Goal: Task Accomplishment & Management: Manage account settings

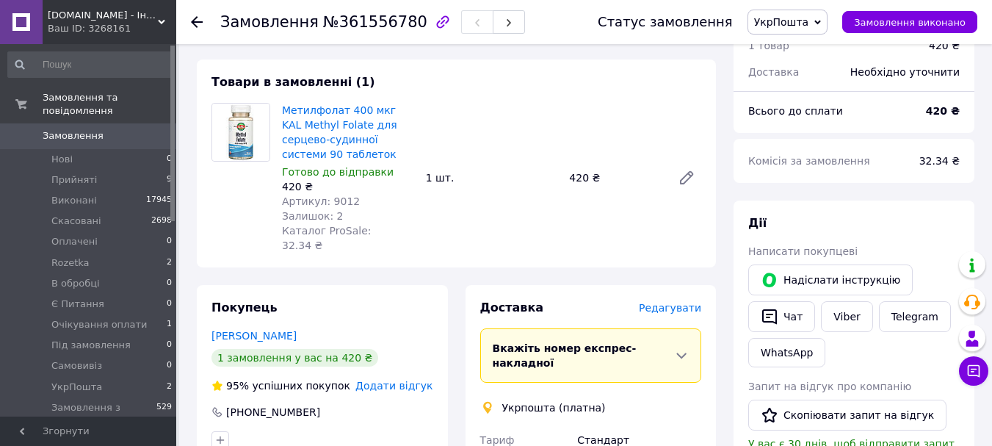
scroll to position [186, 0]
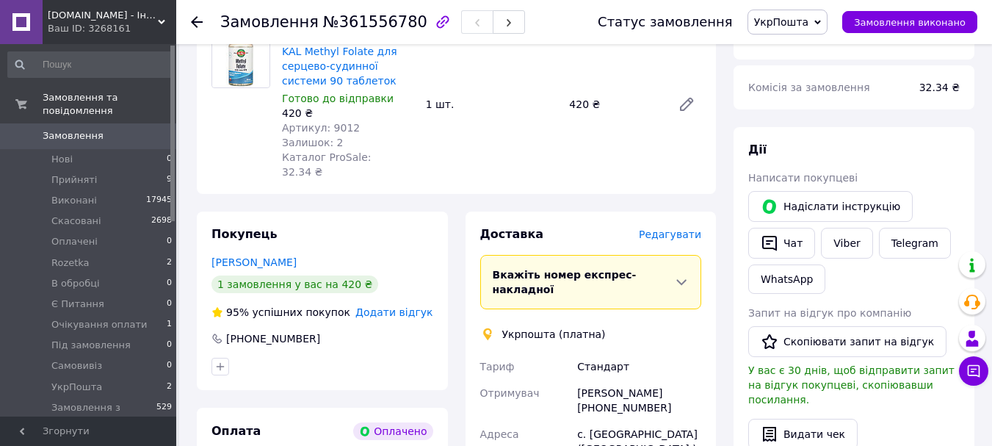
click at [639, 380] on div "[PERSON_NAME] [PHONE_NUMBER]" at bounding box center [639, 400] width 130 height 41
copy div "[PERSON_NAME]"
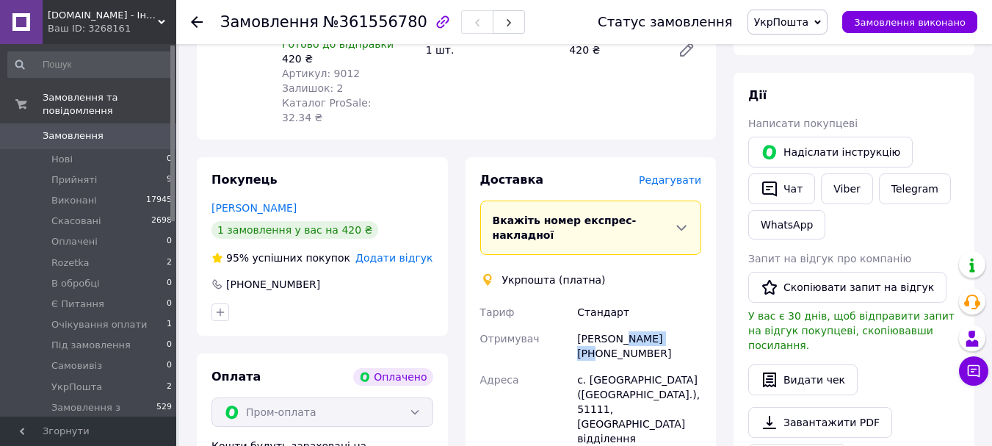
scroll to position [333, 0]
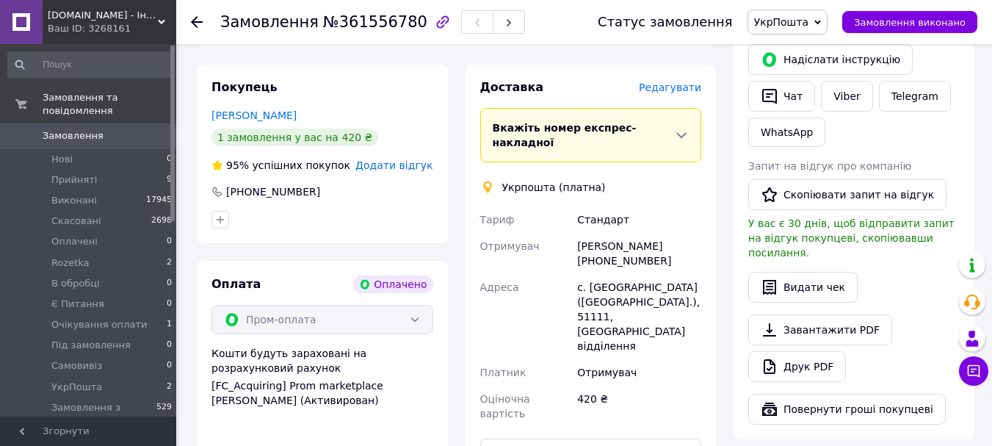
click at [606, 233] on div "[PERSON_NAME] [PHONE_NUMBER]" at bounding box center [639, 253] width 130 height 41
copy div "380671722541"
click at [591, 291] on div "с. [GEOGRAPHIC_DATA] ([GEOGRAPHIC_DATA].), 51111, [GEOGRAPHIC_DATA] відділення" at bounding box center [639, 316] width 130 height 85
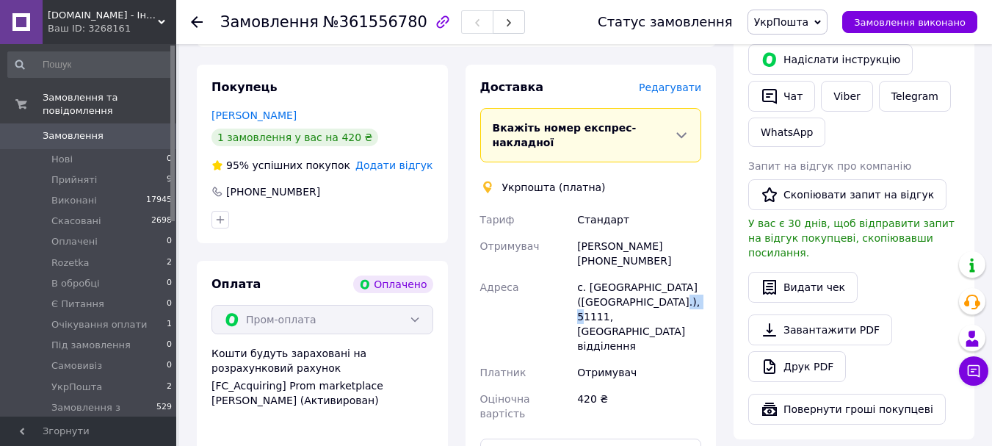
copy div "51111"
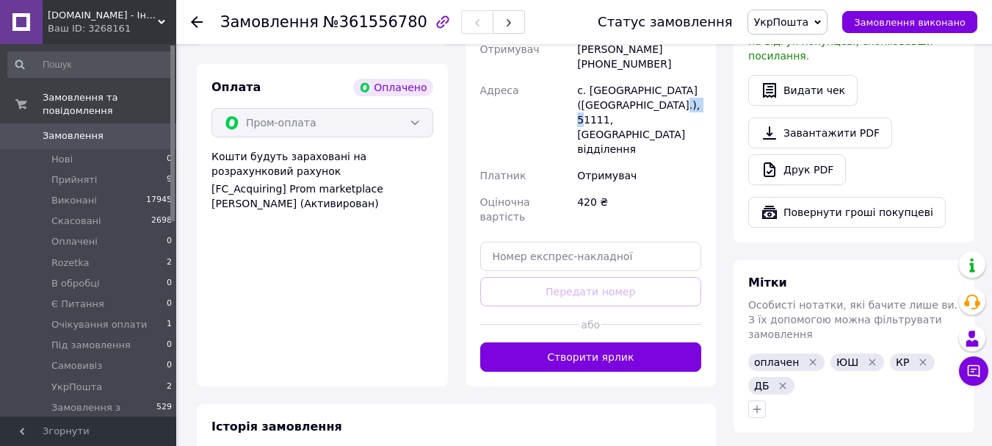
scroll to position [661, 0]
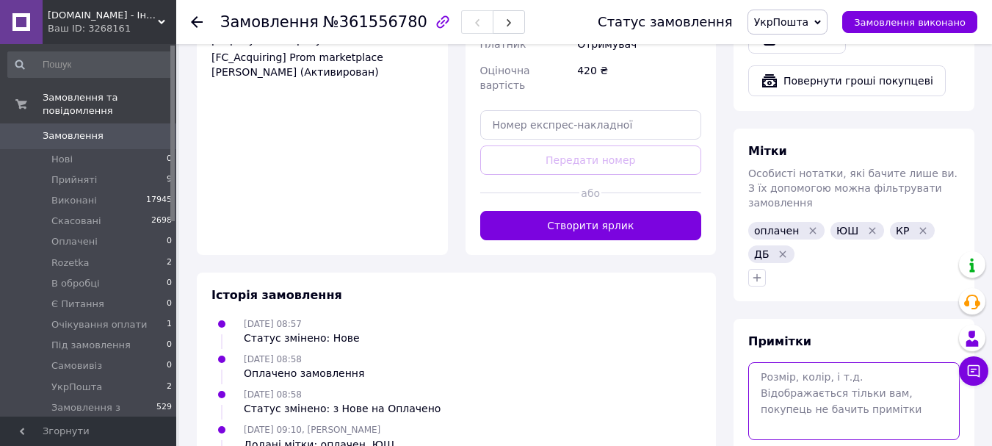
click at [827, 363] on textarea at bounding box center [853, 401] width 211 height 78
paste textarea "0505368933559"
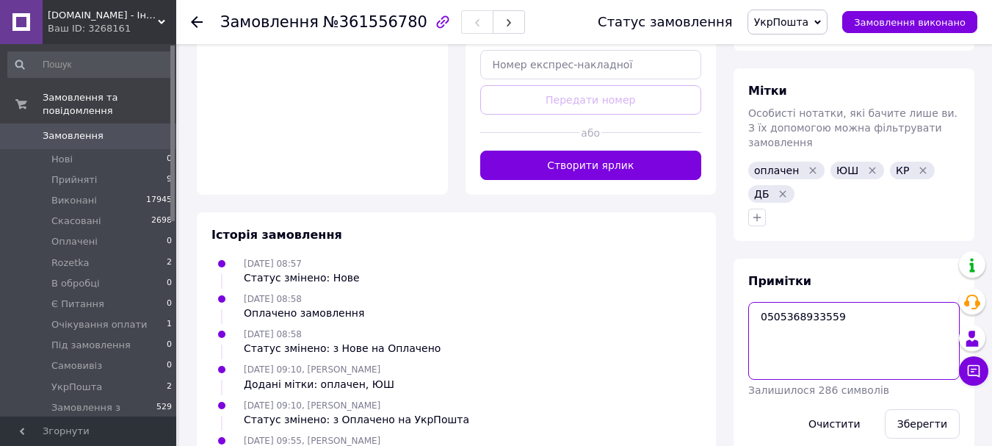
scroll to position [745, 0]
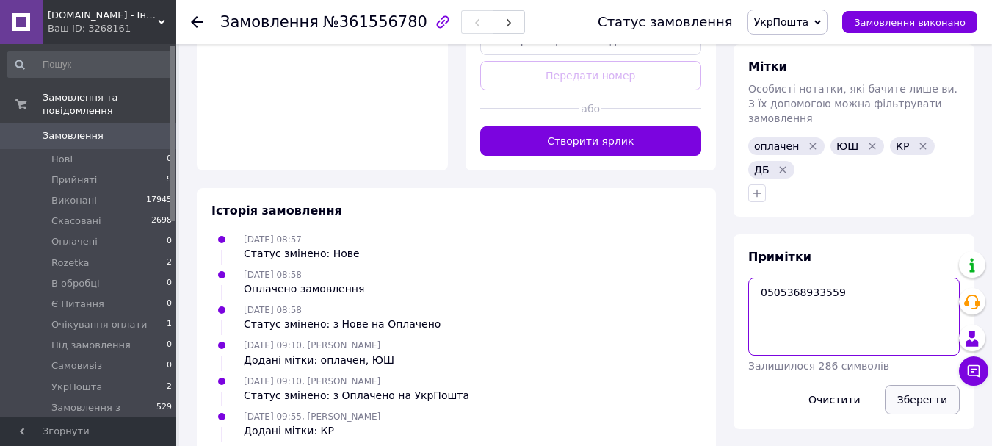
type textarea "0505368933559"
click at [907, 385] on button "Зберегти" at bounding box center [922, 399] width 75 height 29
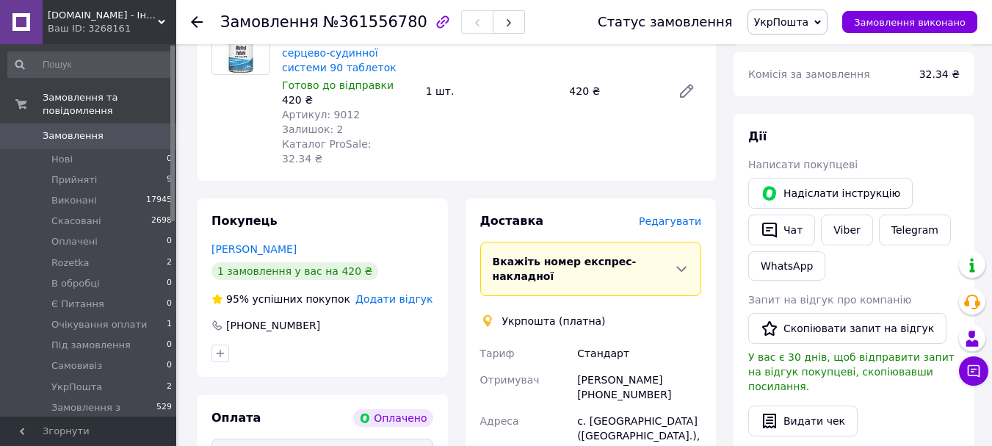
scroll to position [11, 0]
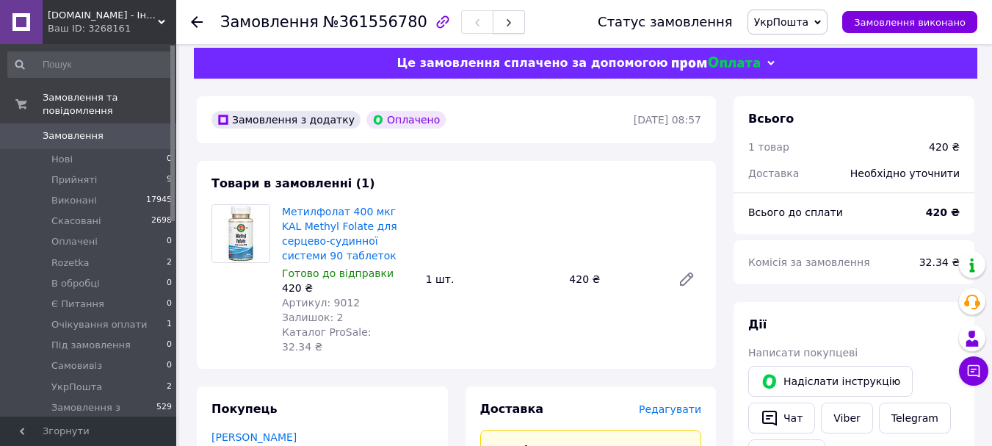
click at [504, 26] on icon "button" at bounding box center [508, 22] width 9 height 9
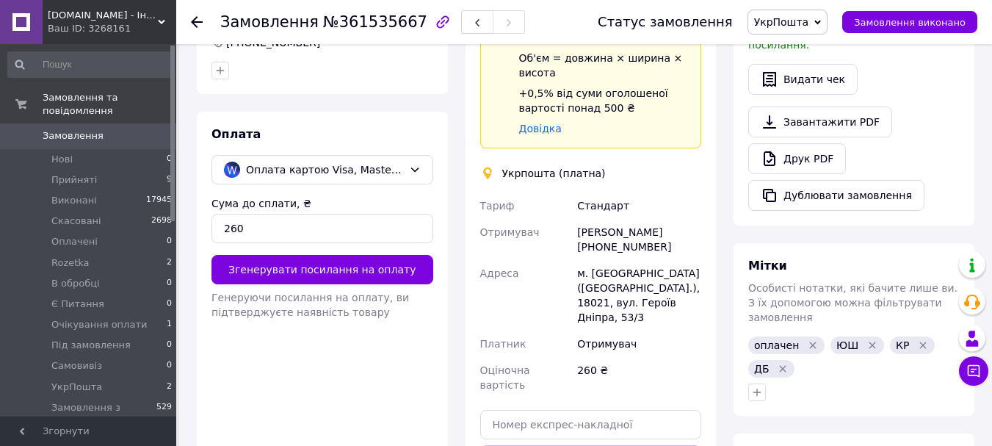
scroll to position [451, 0]
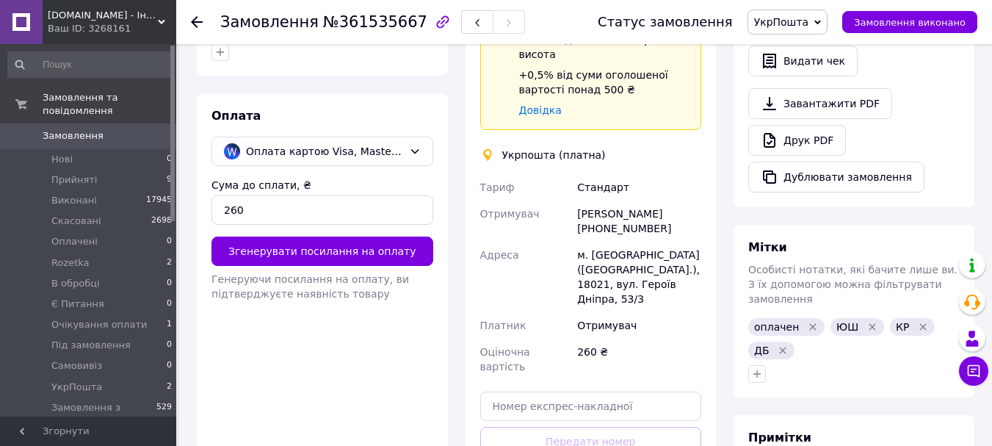
click at [617, 200] on div "[PERSON_NAME] [PHONE_NUMBER]" at bounding box center [639, 220] width 130 height 41
copy div "[PERSON_NAME]"
click at [636, 213] on div "[PERSON_NAME] [PHONE_NUMBER]" at bounding box center [639, 220] width 130 height 41
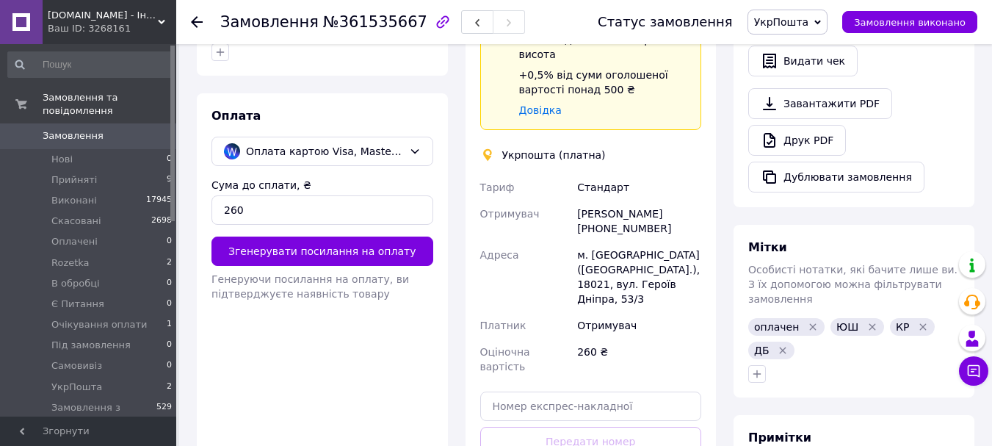
copy div "380932026290"
click at [628, 242] on div "м. [GEOGRAPHIC_DATA] ([GEOGRAPHIC_DATA].), 18021, вул. Героїв Дніпра, 53/3" at bounding box center [639, 277] width 130 height 70
click at [632, 242] on div "м. [GEOGRAPHIC_DATA] ([GEOGRAPHIC_DATA].), 18021, вул. Героїв Дніпра, 53/3" at bounding box center [639, 277] width 130 height 70
click at [622, 252] on div "м. [GEOGRAPHIC_DATA] ([GEOGRAPHIC_DATA].), 18021, вул. Героїв Дніпра, 53/3" at bounding box center [639, 277] width 130 height 70
click at [617, 255] on div "м. [GEOGRAPHIC_DATA] ([GEOGRAPHIC_DATA].), 18021, вул. Героїв Дніпра, 53/3" at bounding box center [639, 277] width 130 height 70
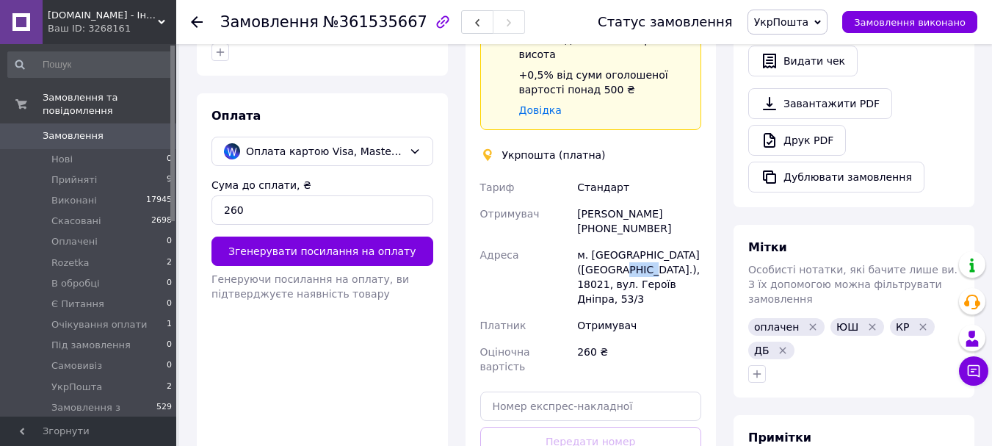
click at [617, 255] on div "м. [GEOGRAPHIC_DATA] ([GEOGRAPHIC_DATA].), 18021, вул. Героїв Дніпра, 53/3" at bounding box center [639, 277] width 130 height 70
copy div "18021"
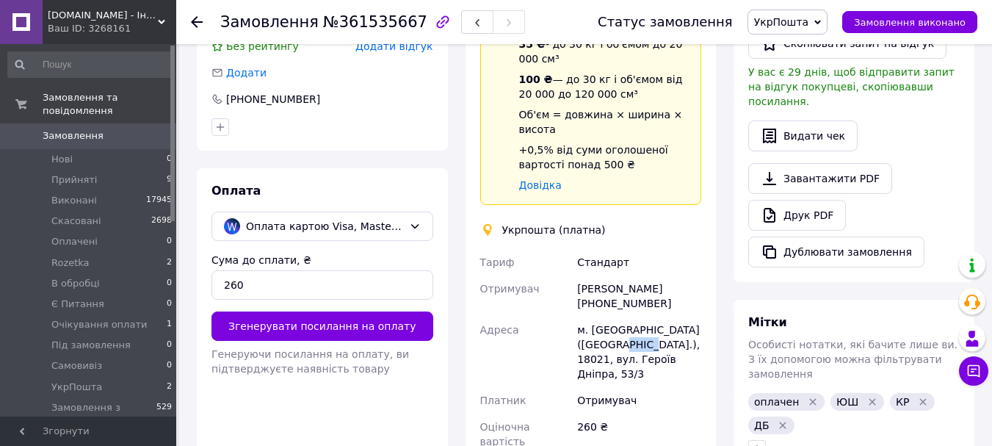
scroll to position [378, 0]
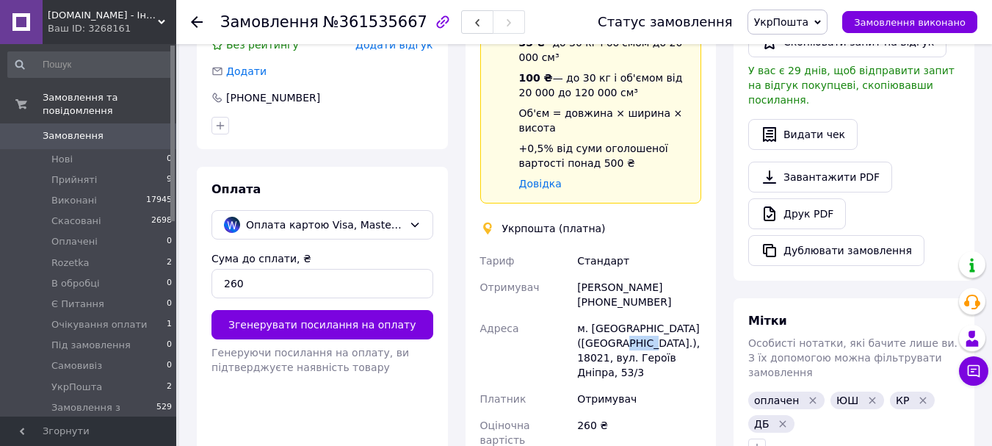
click at [615, 274] on div "[PERSON_NAME] [PHONE_NUMBER]" at bounding box center [639, 294] width 130 height 41
copy div "[PERSON_NAME]"
click at [636, 284] on div "[PERSON_NAME] [PHONE_NUMBER]" at bounding box center [639, 294] width 130 height 41
click at [636, 285] on div "[PERSON_NAME] [PHONE_NUMBER]" at bounding box center [639, 294] width 130 height 41
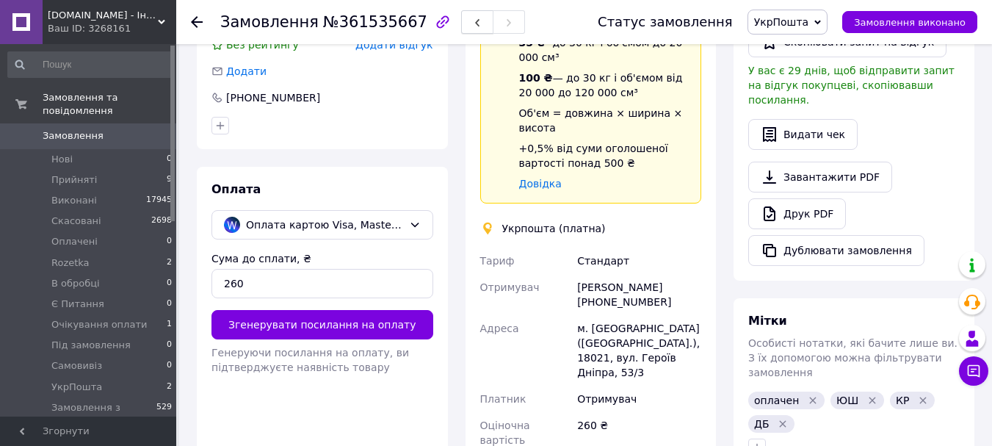
copy div "380932026290"
click at [617, 329] on div "м. [GEOGRAPHIC_DATA] ([GEOGRAPHIC_DATA].), 18021, вул. Героїв Дніпра, 53/3" at bounding box center [639, 350] width 130 height 70
copy div "18021"
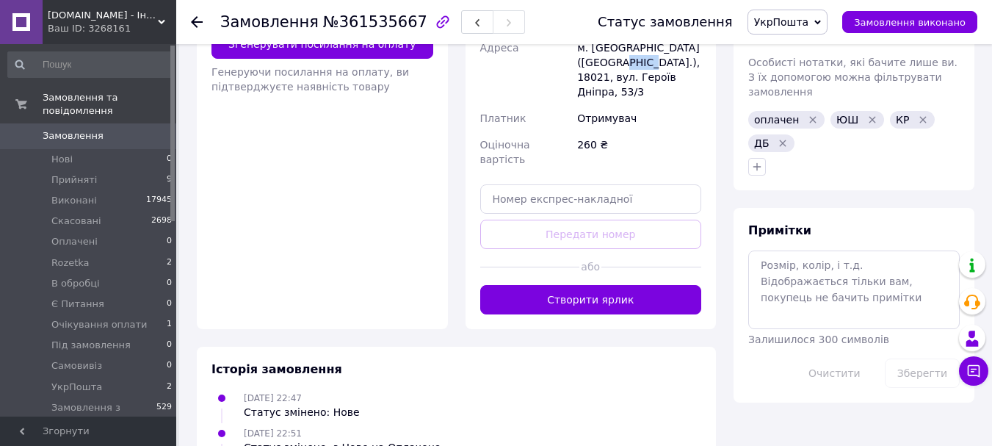
scroll to position [672, 0]
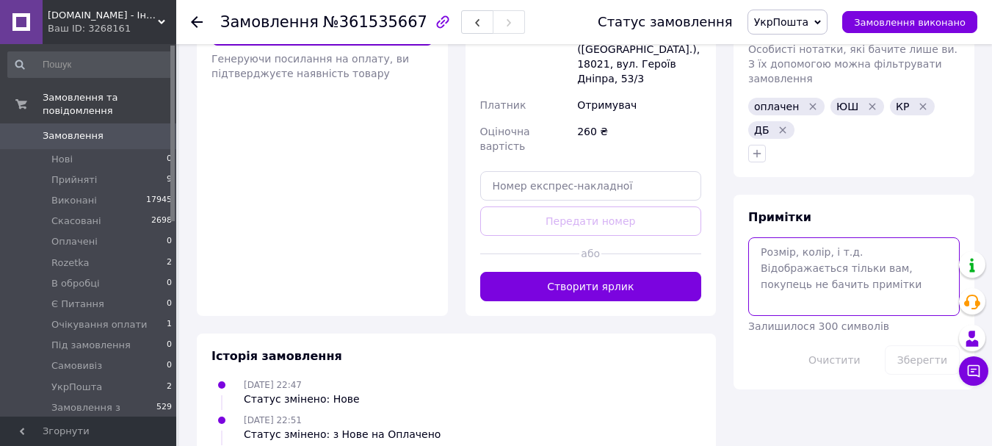
click at [842, 237] on textarea at bounding box center [853, 276] width 211 height 78
paste textarea "0505368936698"
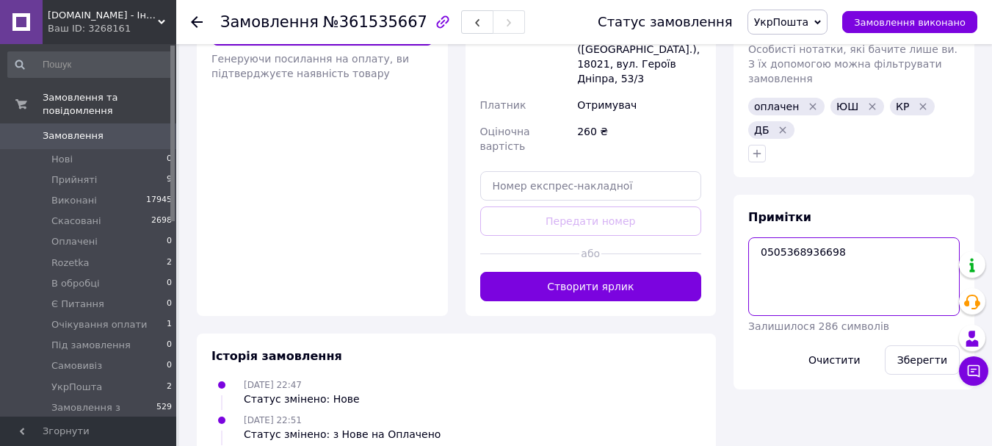
type textarea "0505368936698"
click at [911, 345] on button "Зберегти" at bounding box center [922, 359] width 75 height 29
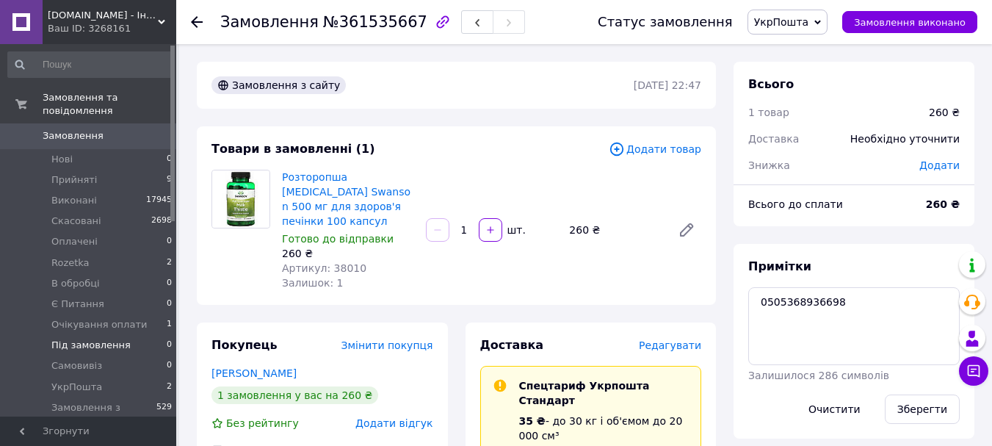
scroll to position [672, 0]
